Goal: Task Accomplishment & Management: Use online tool/utility

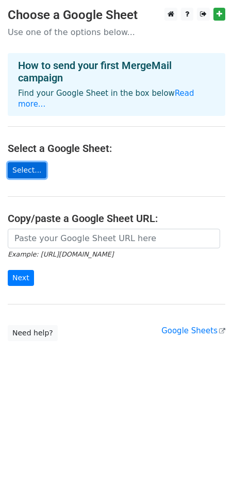
click at [24, 162] on link "Select..." at bounding box center [27, 170] width 39 height 16
click at [25, 162] on link "Select..." at bounding box center [27, 170] width 39 height 16
click at [33, 162] on link "Select..." at bounding box center [27, 170] width 39 height 16
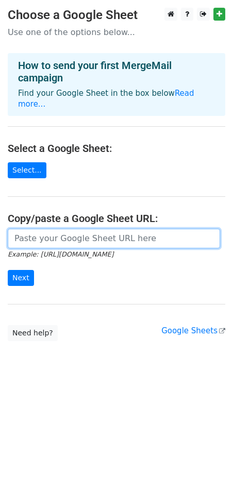
click at [98, 229] on input "url" at bounding box center [114, 239] width 212 height 20
click at [38, 229] on input "url" at bounding box center [114, 239] width 212 height 20
paste input "https://docs.google.com/spreadsheets/d/1QnDpijra9Bxh0qIRS9gnbqAYcAKa87jp/edit?u…"
type input "https://docs.google.com/spreadsheets/d/1QnDpijra9Bxh0qIRS9gnbqAYcAKa87jp/edit?u…"
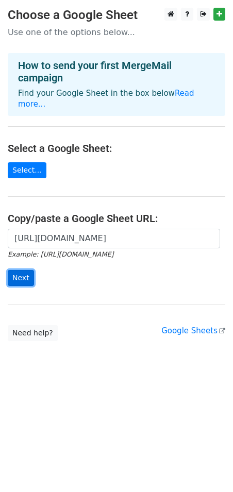
scroll to position [0, 0]
click at [25, 270] on input "Next" at bounding box center [21, 278] width 26 height 16
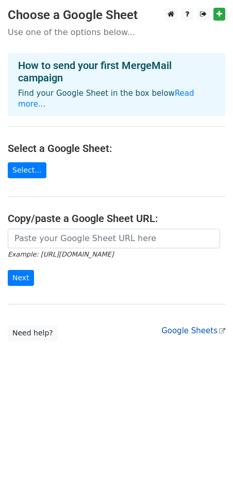
click at [198, 326] on link "Google Sheets" at bounding box center [193, 330] width 64 height 9
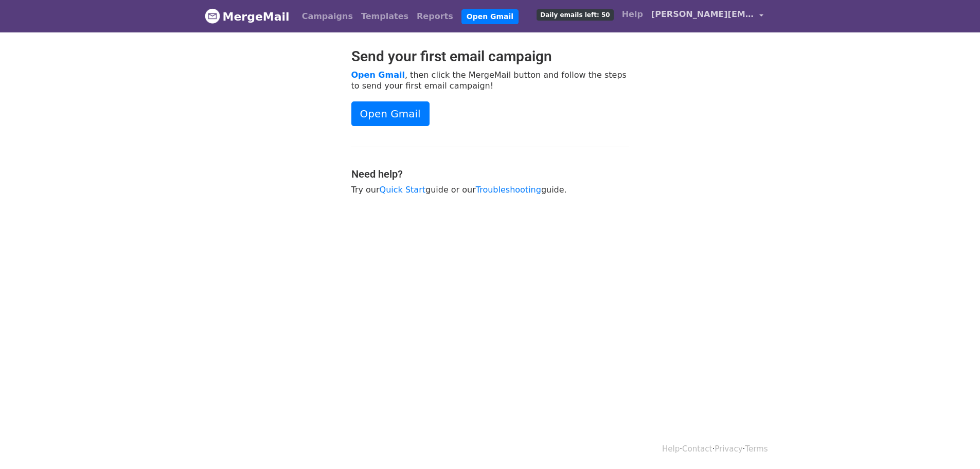
click at [732, 19] on span "sarah@sarahtacy.com" at bounding box center [703, 14] width 103 height 12
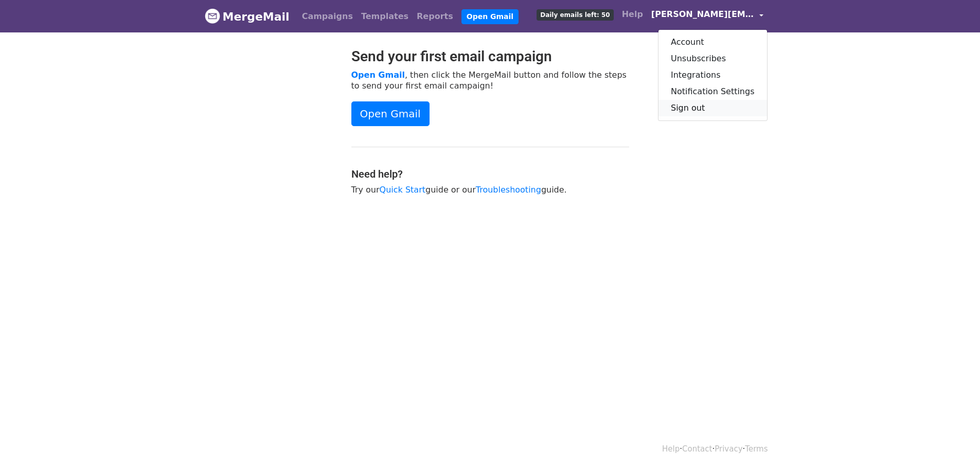
click at [696, 108] on link "Sign out" at bounding box center [713, 108] width 109 height 16
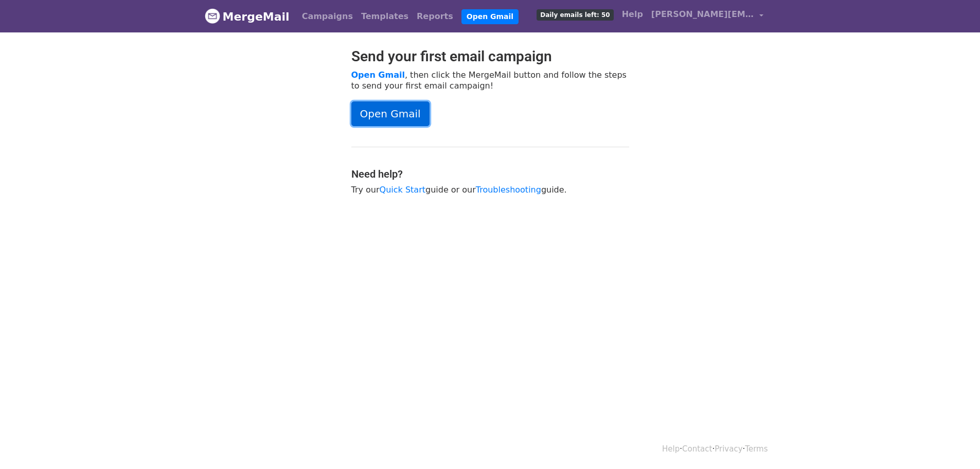
click at [378, 119] on link "Open Gmail" at bounding box center [391, 113] width 78 height 25
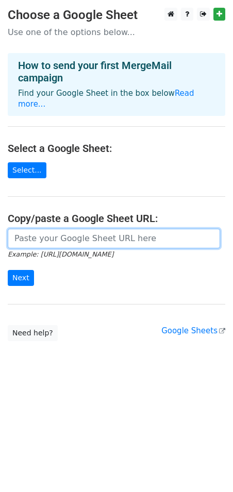
click at [31, 229] on input "url" at bounding box center [114, 239] width 212 height 20
paste input "https://docs.google.com/spreadsheets/d/1QnDpijra9Bxh0qIRS9gnbqAYcAKa87jp/edit?u…"
type input "https://docs.google.com/spreadsheets/d/1QnDpijra9Bxh0qIRS9gnbqAYcAKa87jp/edit?u…"
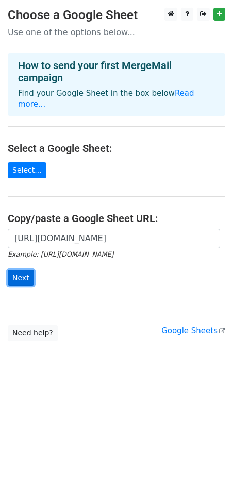
scroll to position [0, 0]
click at [24, 270] on input "Next" at bounding box center [21, 278] width 26 height 16
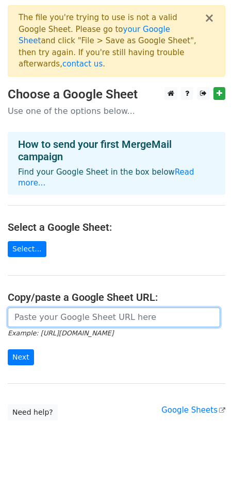
click at [43, 307] on input "url" at bounding box center [114, 317] width 212 height 20
paste input "https://docs.google.com/spreadsheets/d/1Rzh0Me9n7zYwkSrXIMRFq_CbrPtKhqPqduBvGXd…"
type input "https://docs.google.com/spreadsheets/d/1Rzh0Me9n7zYwkSrXIMRFq_CbrPtKhqPqduBvGXd…"
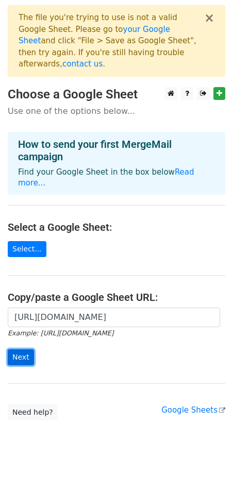
click at [17, 349] on input "Next" at bounding box center [21, 357] width 26 height 16
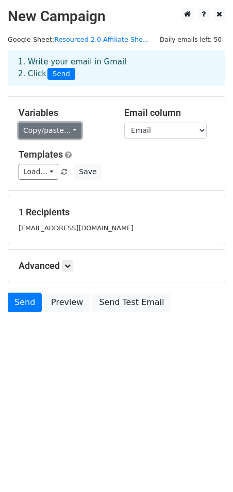
click at [51, 134] on link "Copy/paste..." at bounding box center [50, 130] width 63 height 16
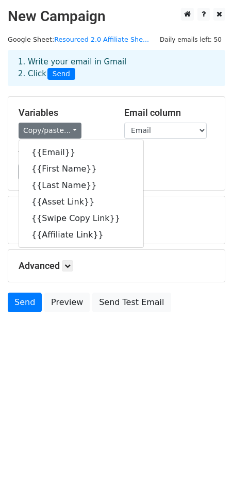
click at [159, 160] on div "Templates Load... No templates saved Save" at bounding box center [116, 164] width 211 height 31
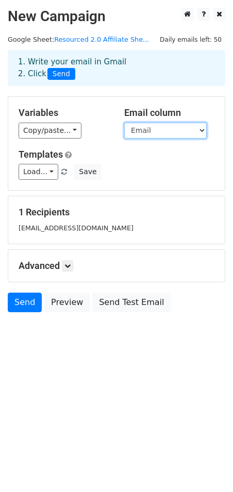
click at [133, 132] on select "Email First Name Last Name Asset Link Swipe Copy Link Affiliate Link" at bounding box center [165, 130] width 82 height 16
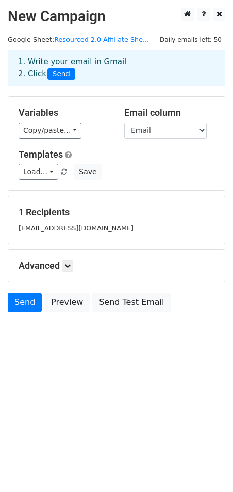
click at [102, 127] on div "Copy/paste... {{Email}} {{First Name}} {{Last Name}} {{Asset Link}} {{Swipe Cop…" at bounding box center [64, 130] width 90 height 16
click at [30, 170] on link "Load..." at bounding box center [39, 172] width 40 height 16
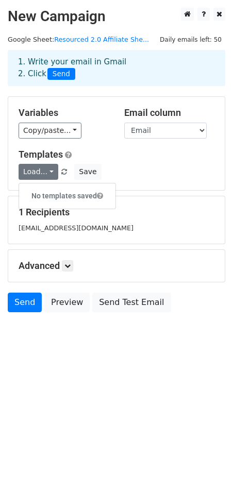
click at [148, 164] on div "Load... No templates saved Save" at bounding box center [116, 172] width 211 height 16
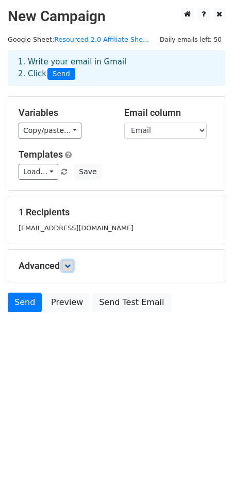
click at [69, 268] on icon at bounding box center [67, 265] width 6 height 6
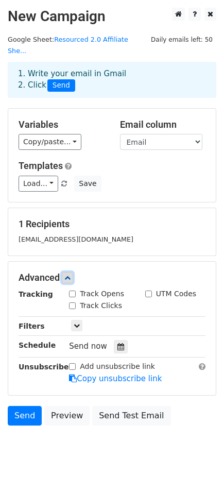
scroll to position [9, 0]
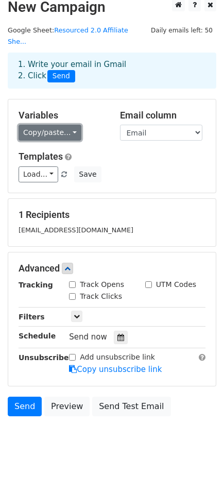
click at [44, 128] on link "Copy/paste..." at bounding box center [50, 133] width 63 height 16
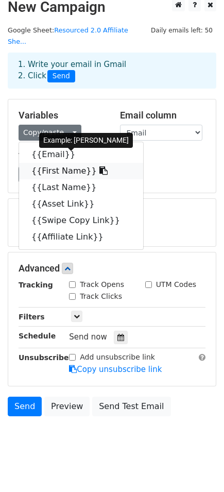
click at [61, 163] on link "{{First Name}}" at bounding box center [81, 171] width 124 height 16
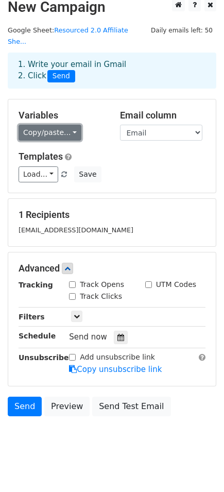
click at [62, 125] on link "Copy/paste..." at bounding box center [50, 133] width 63 height 16
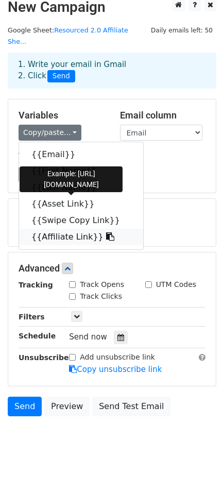
click at [79, 229] on link "{{Affiliate Link}}" at bounding box center [81, 237] width 124 height 16
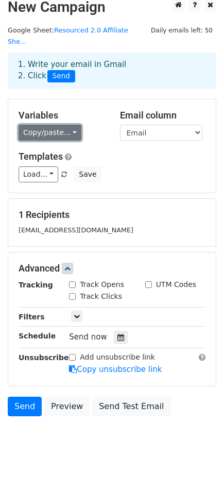
click at [59, 125] on link "Copy/paste..." at bounding box center [50, 133] width 63 height 16
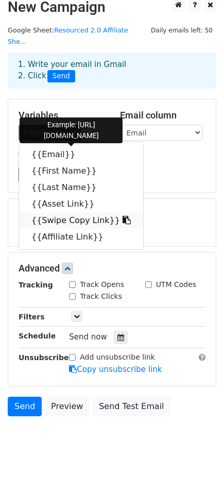
click at [71, 212] on link "{{Swipe Copy Link}}" at bounding box center [81, 220] width 124 height 16
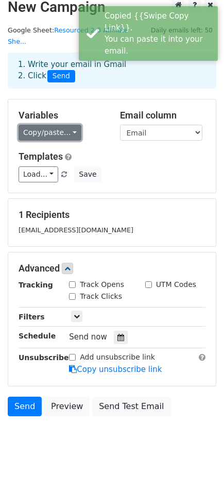
click at [49, 125] on link "Copy/paste..." at bounding box center [50, 133] width 63 height 16
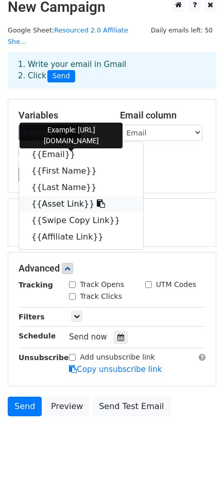
click at [74, 196] on link "{{Asset Link}}" at bounding box center [81, 204] width 124 height 16
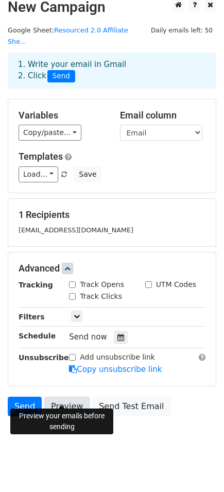
click at [68, 399] on link "Preview" at bounding box center [66, 406] width 45 height 20
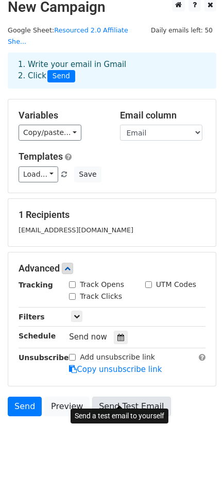
click at [125, 396] on link "Send Test Email" at bounding box center [131, 406] width 78 height 20
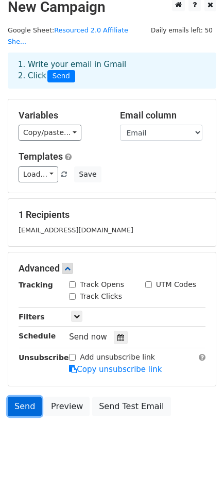
click at [27, 397] on link "Send" at bounding box center [25, 406] width 34 height 20
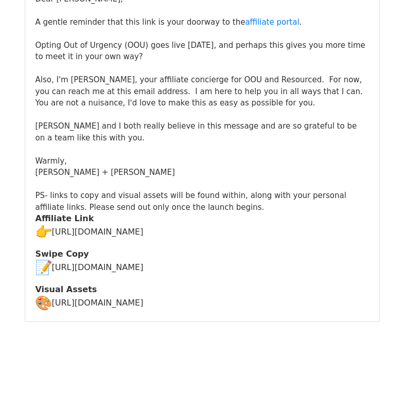
scroll to position [196, 0]
